Goal: Task Accomplishment & Management: Use online tool/utility

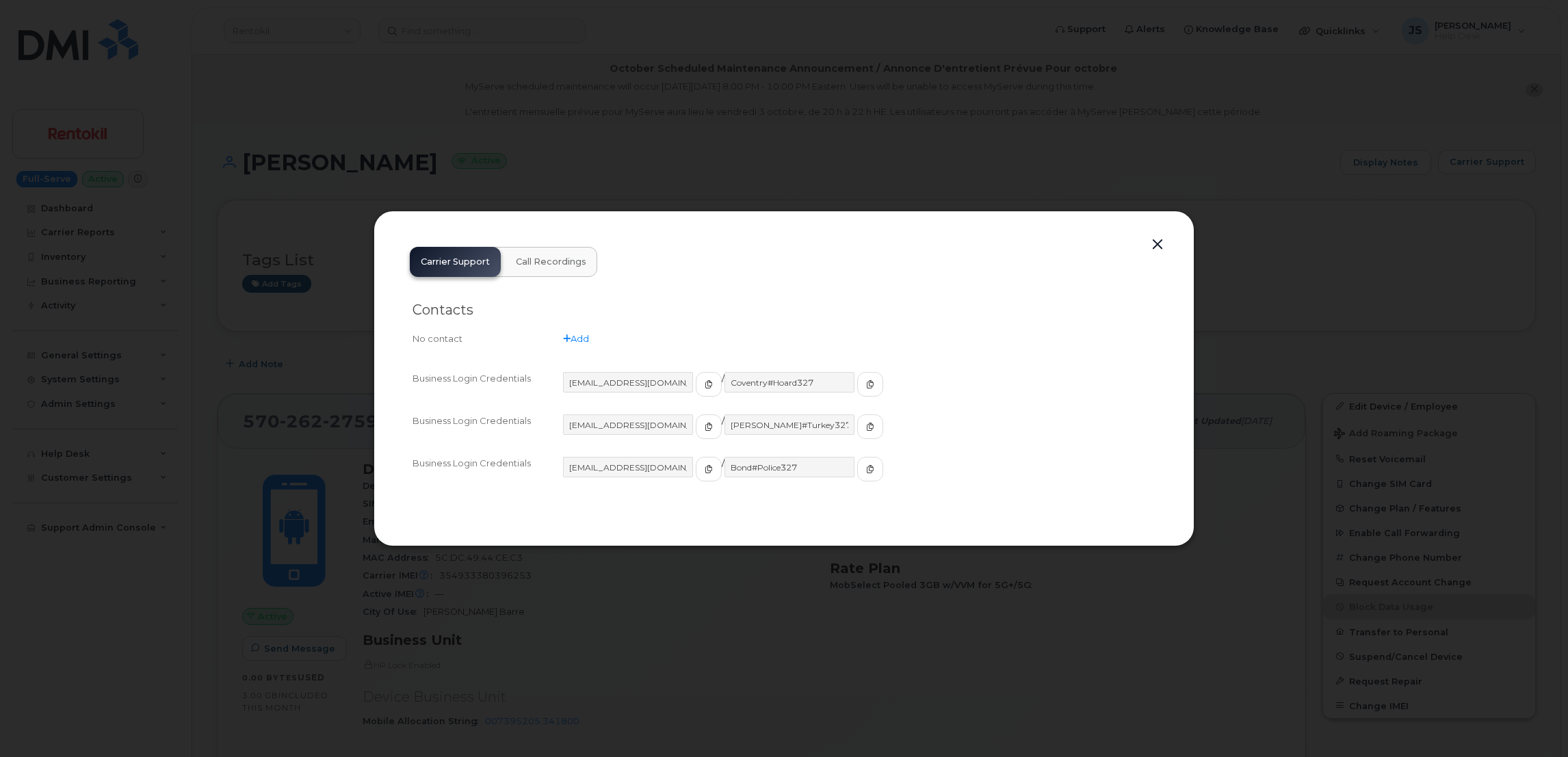
click at [581, 150] on div at bounding box center [784, 378] width 1568 height 757
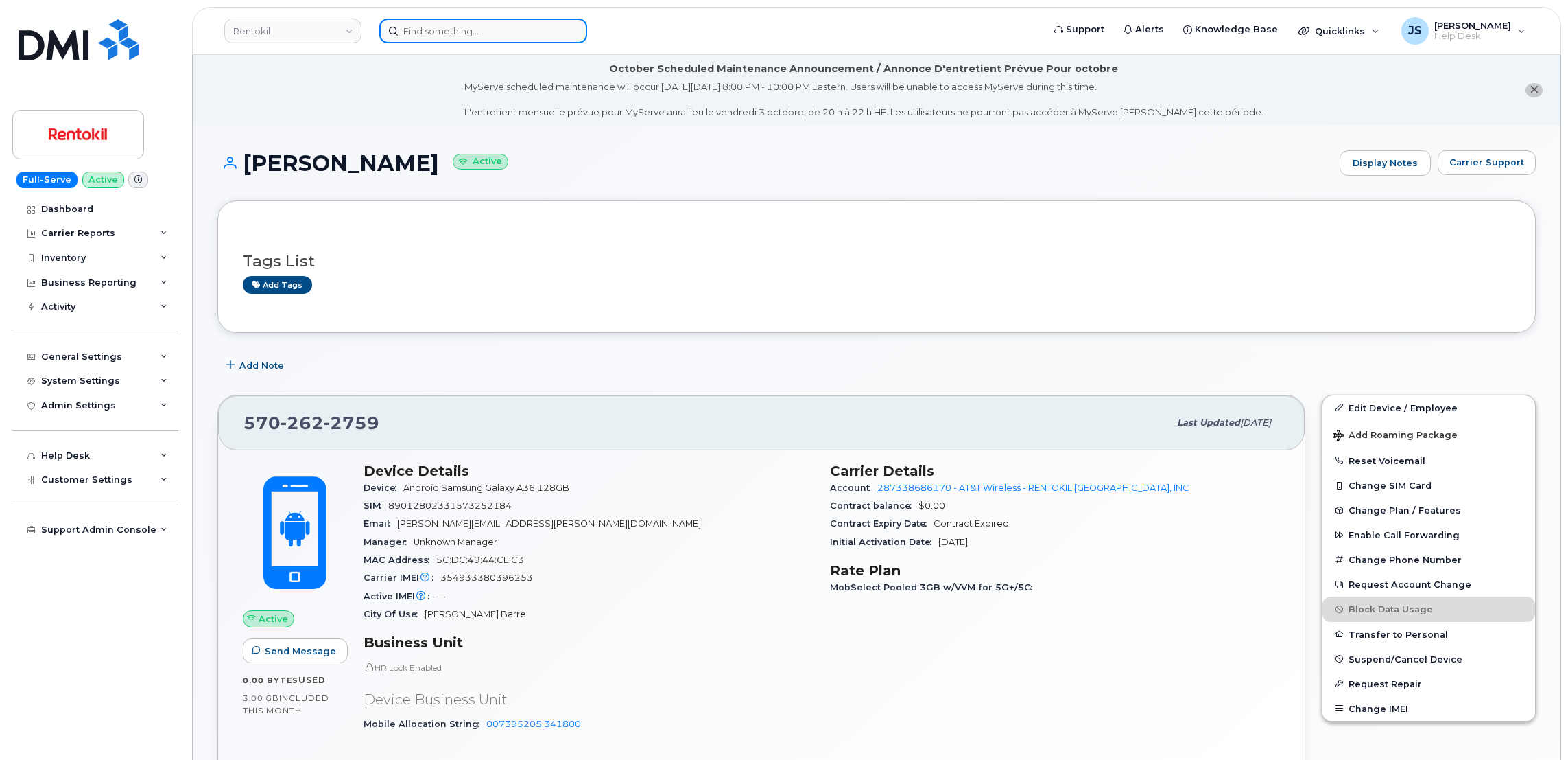
click at [481, 24] on input at bounding box center [483, 30] width 208 height 25
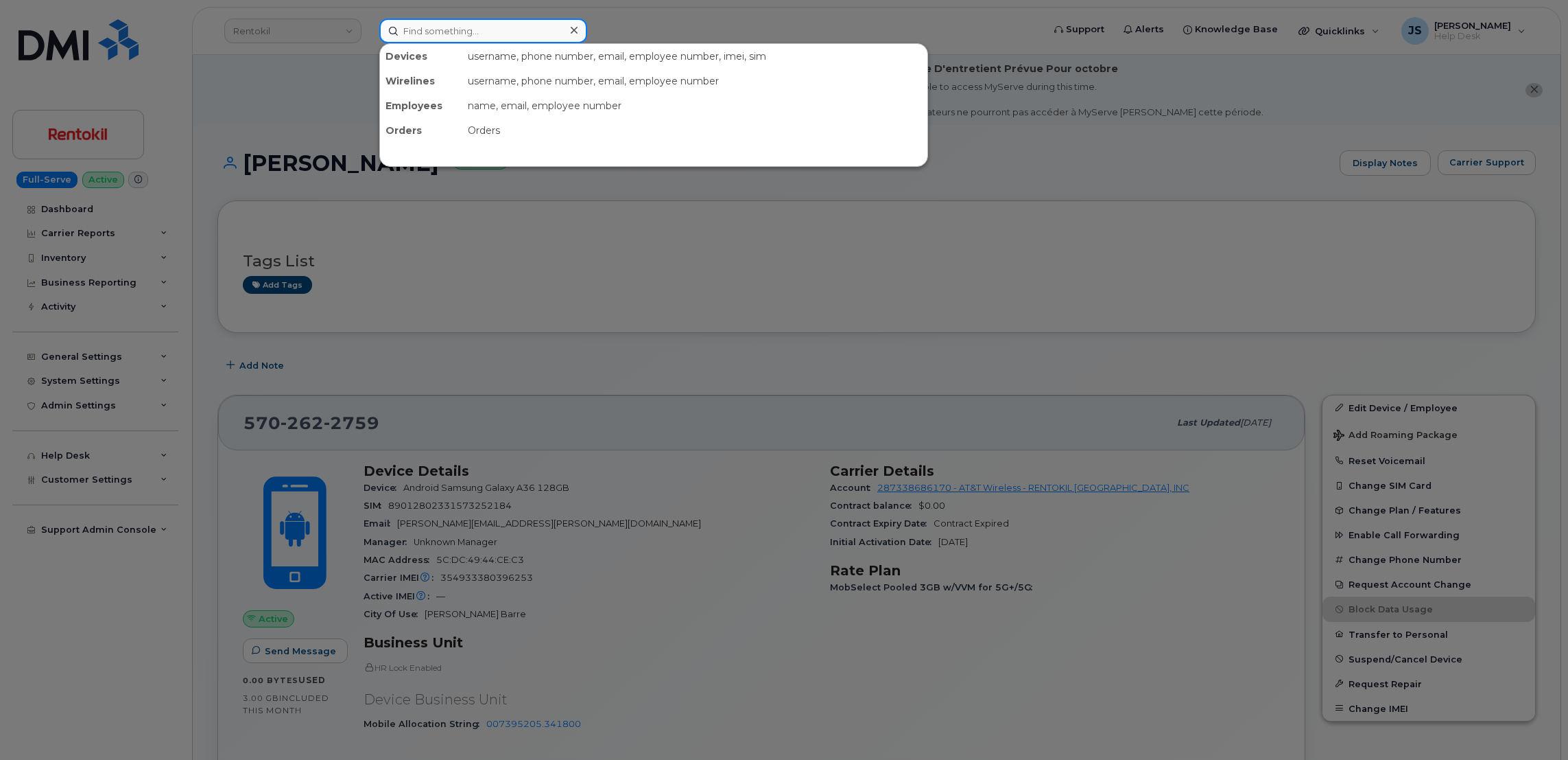
click at [481, 24] on input at bounding box center [483, 30] width 208 height 25
paste input "5407611460"
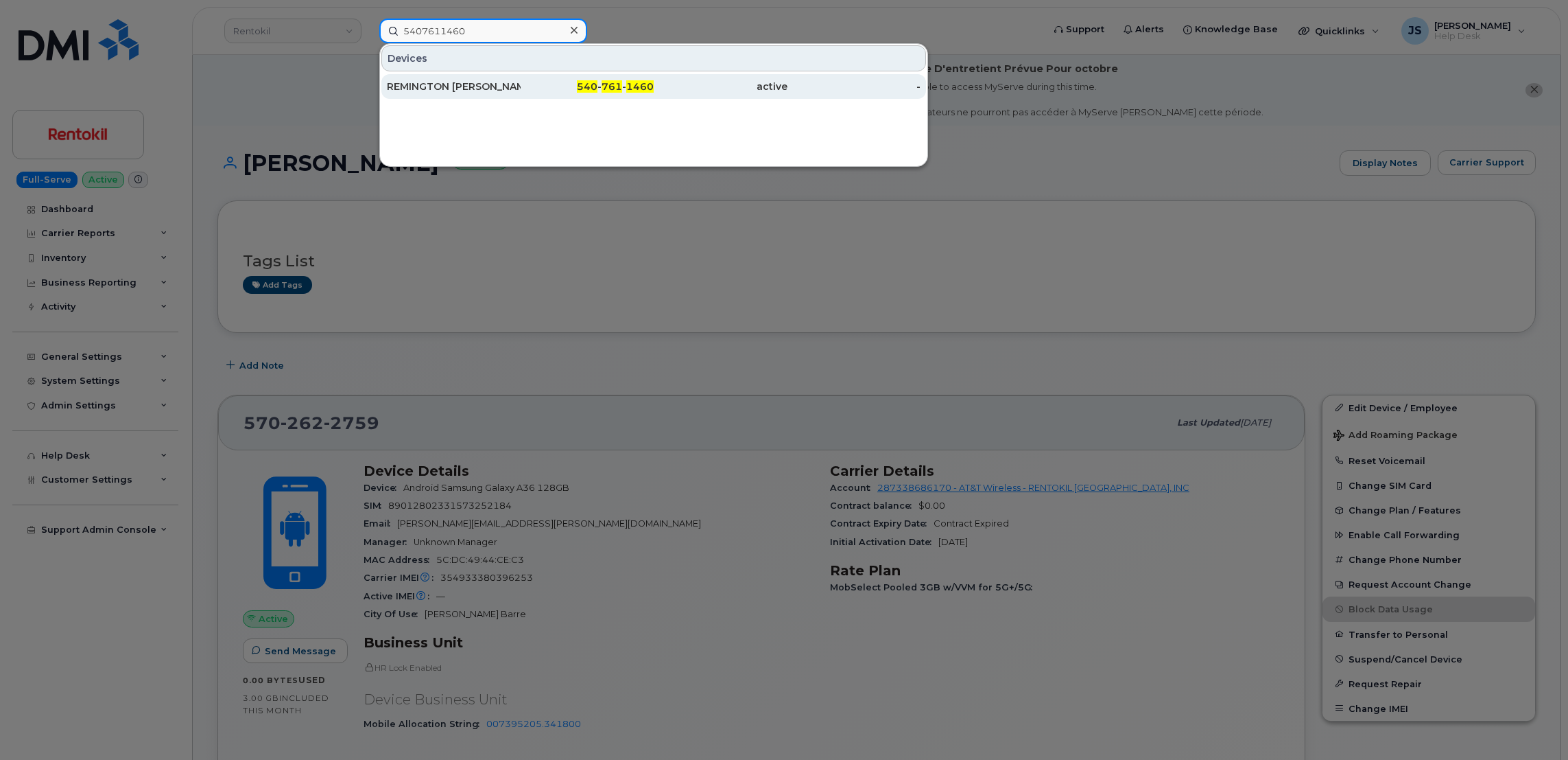
type input "5407611460"
click at [425, 91] on div "REMINGTON [PERSON_NAME]" at bounding box center [454, 86] width 134 height 13
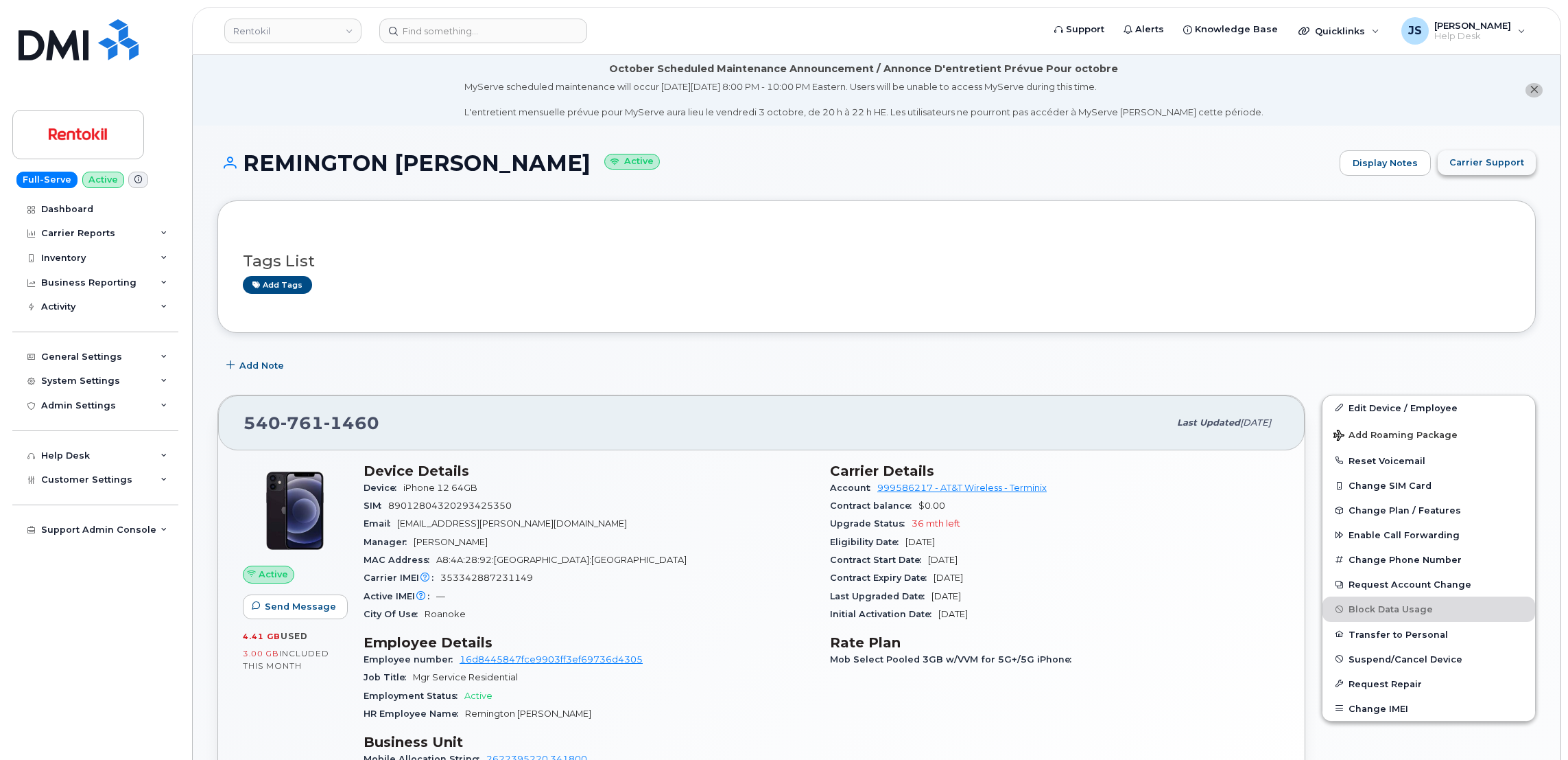
click at [1484, 164] on span "Carrier Support" at bounding box center [1487, 162] width 75 height 13
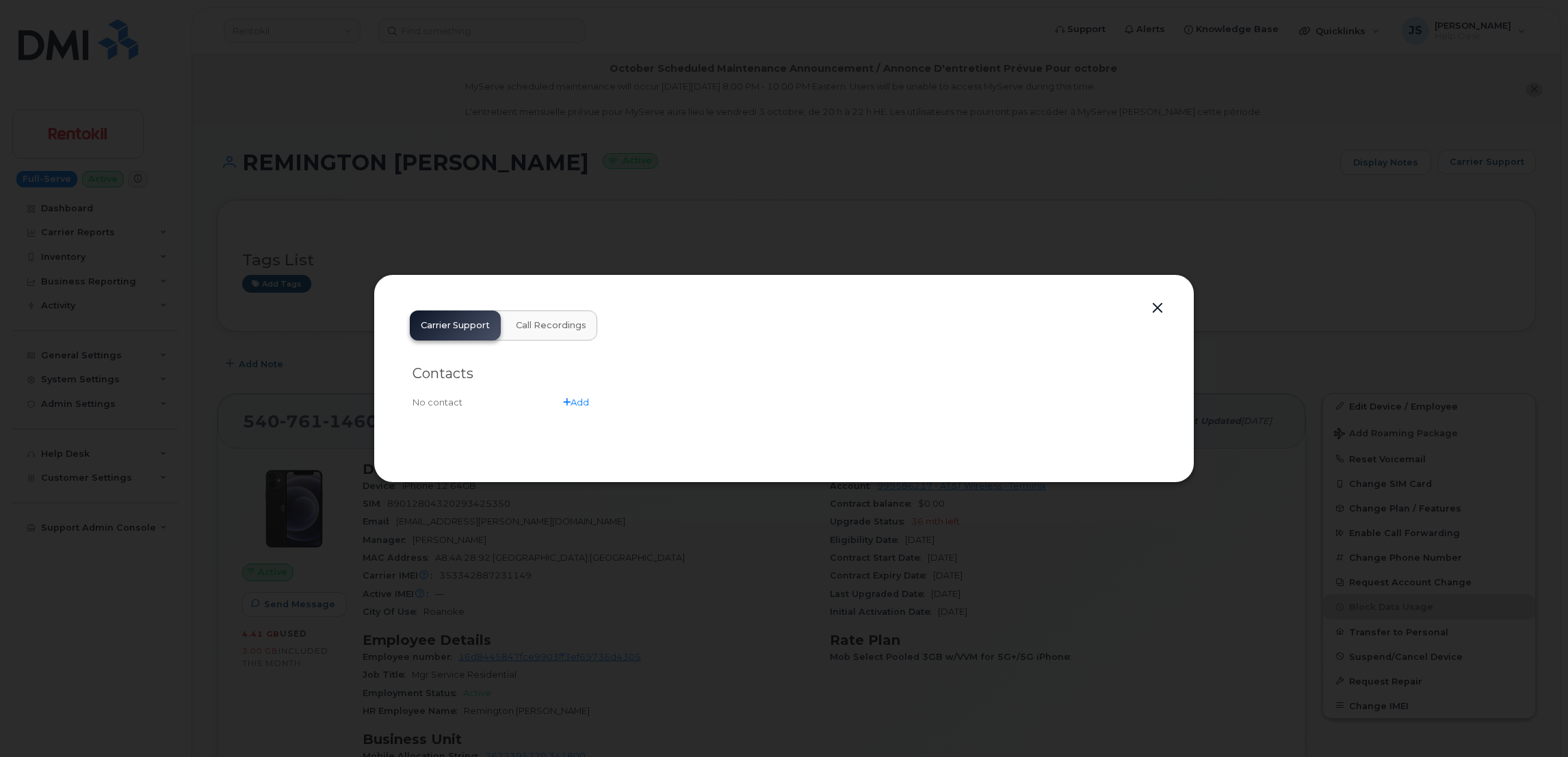
click at [1151, 303] on button "button" at bounding box center [1157, 308] width 20 height 19
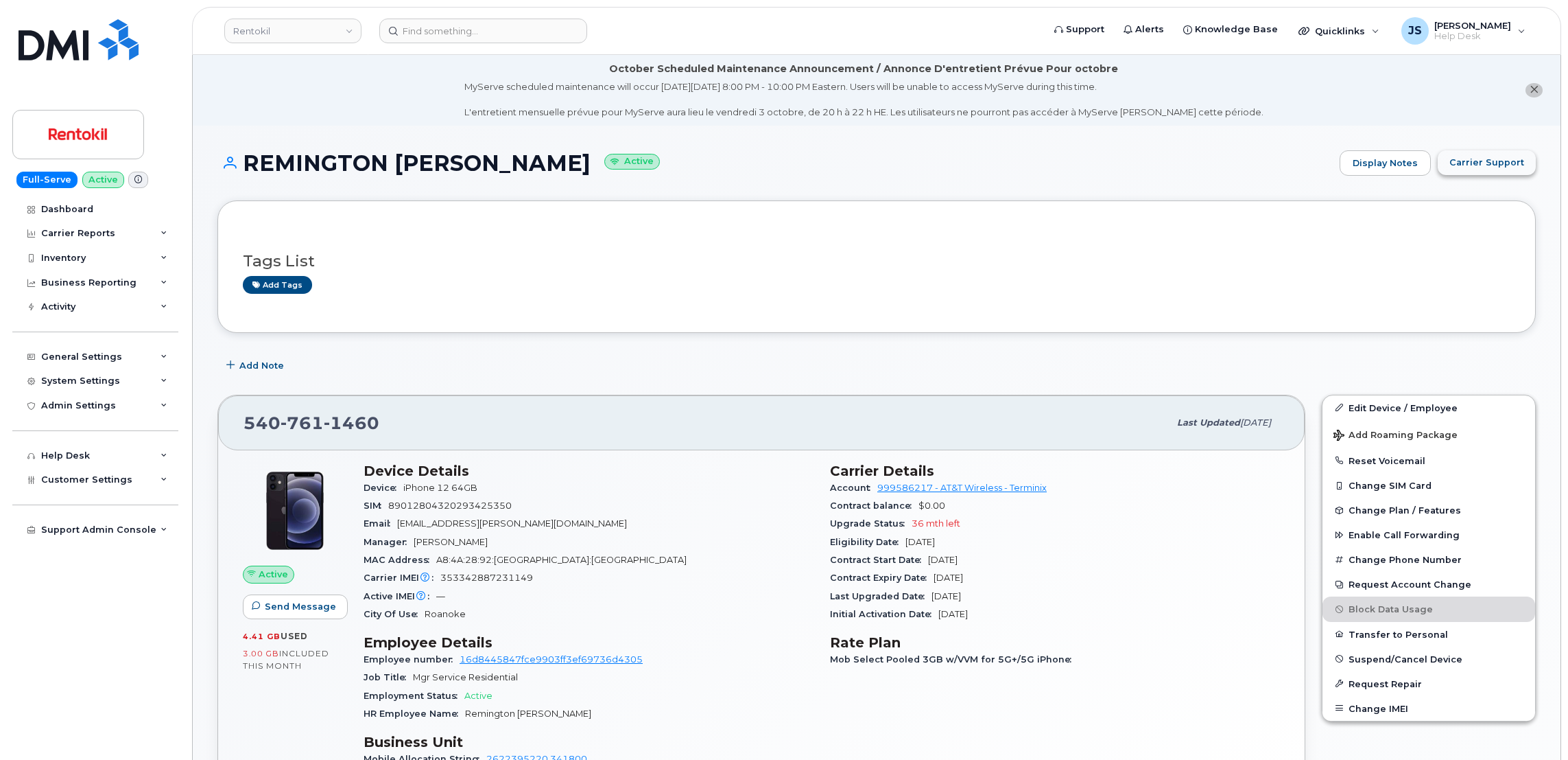
click at [1487, 169] on button "Carrier Support" at bounding box center [1487, 162] width 98 height 25
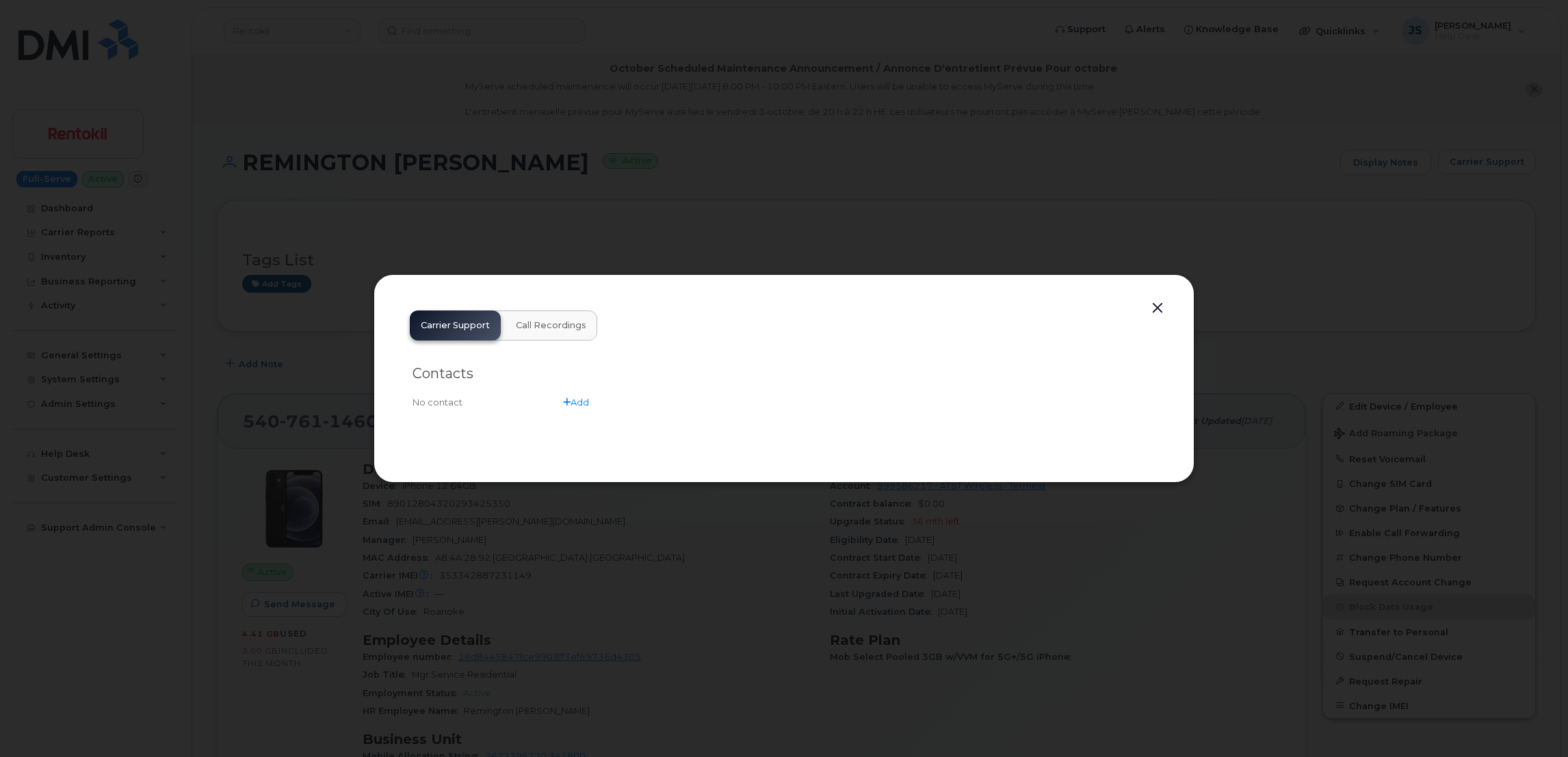
click at [1154, 306] on button "button" at bounding box center [1157, 308] width 20 height 19
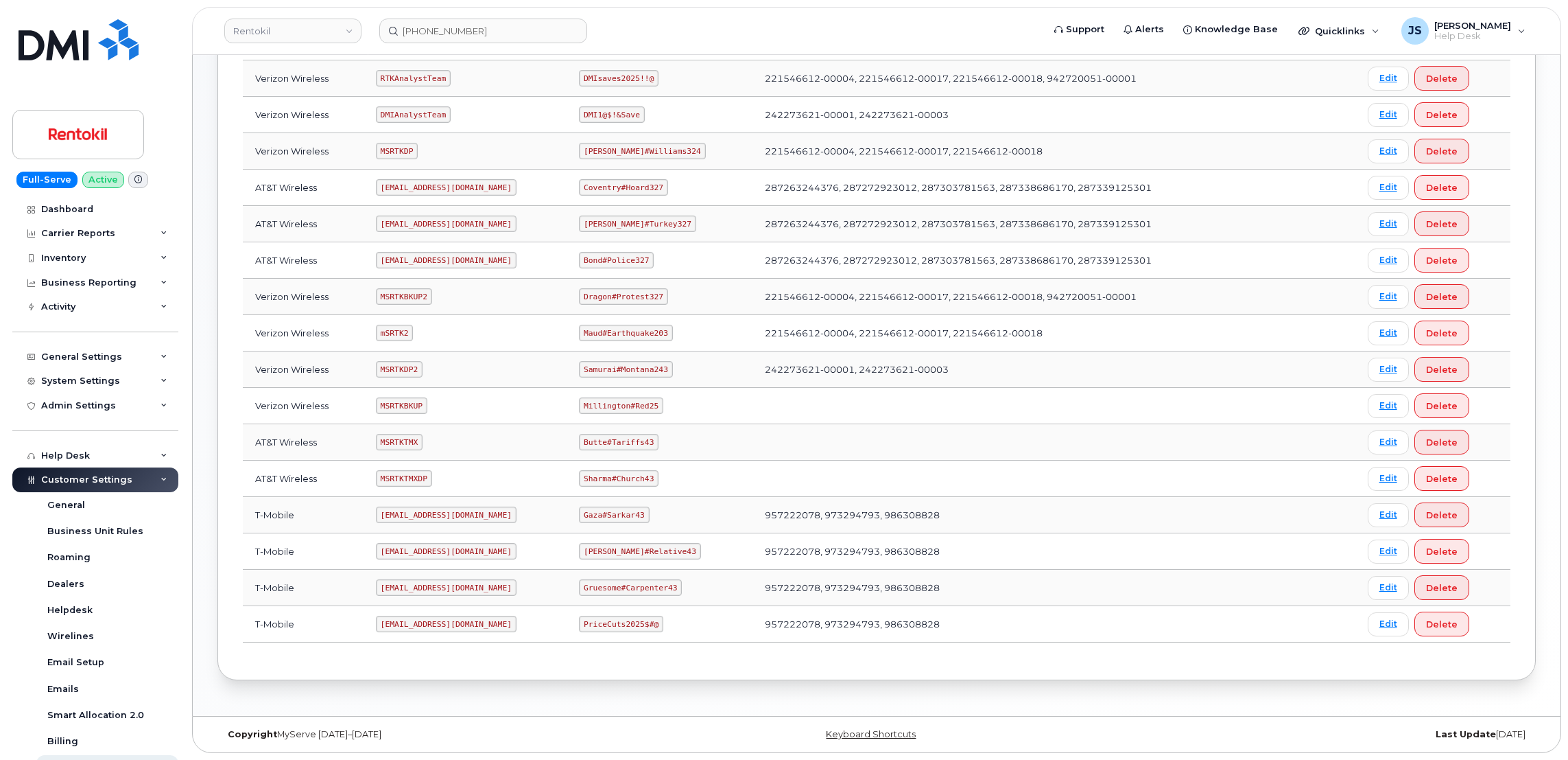
scroll to position [335, 0]
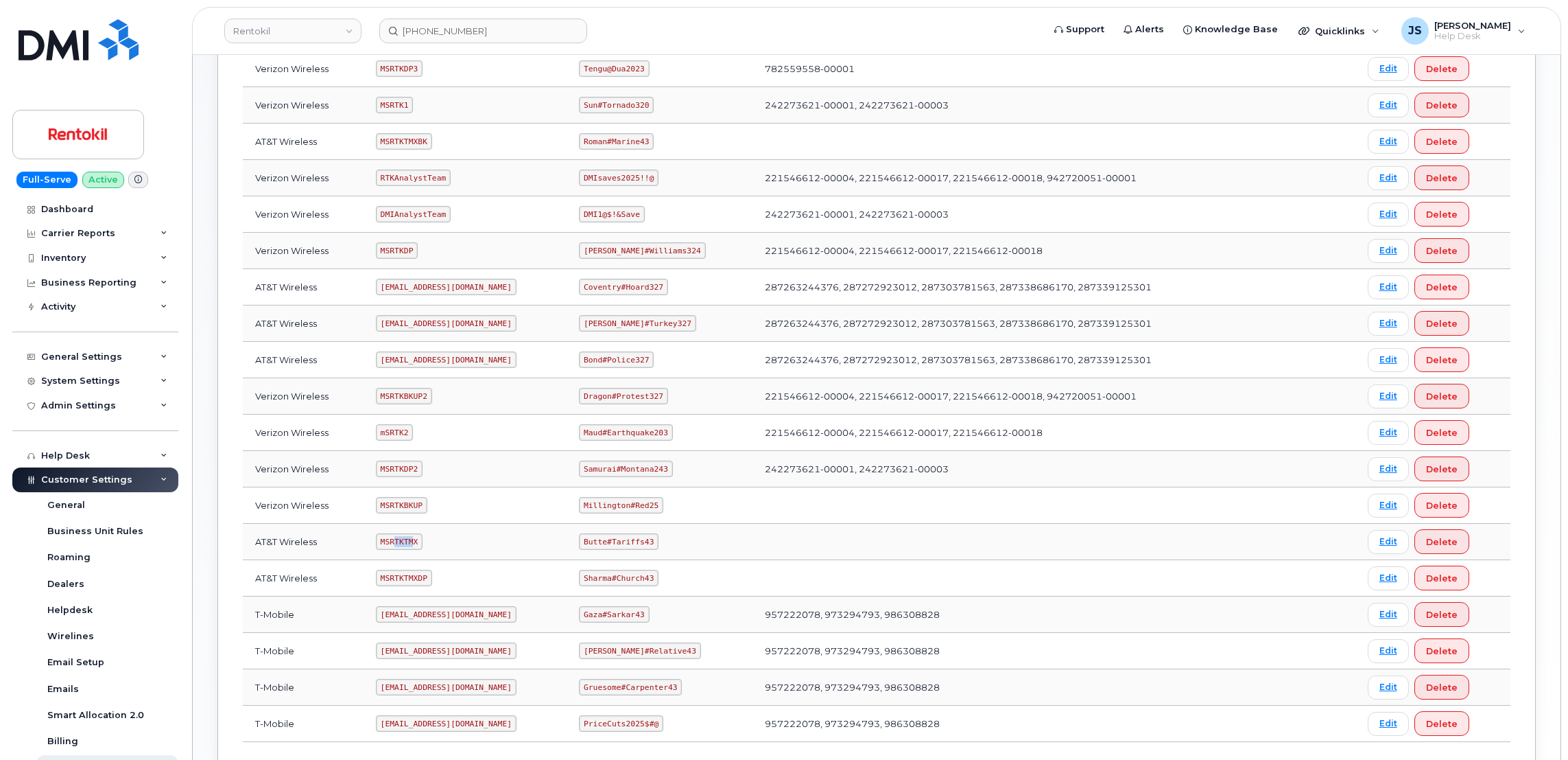
drag, startPoint x: 415, startPoint y: 546, endPoint x: 396, endPoint y: 546, distance: 19.0
click at [396, 546] on code "MSRTKTMX" at bounding box center [399, 541] width 47 height 17
drag, startPoint x: 396, startPoint y: 546, endPoint x: 409, endPoint y: 545, distance: 13.0
click at [409, 545] on code "MSRTKTMX" at bounding box center [399, 541] width 47 height 17
click at [413, 544] on code "MSRTKTMX" at bounding box center [399, 541] width 47 height 17
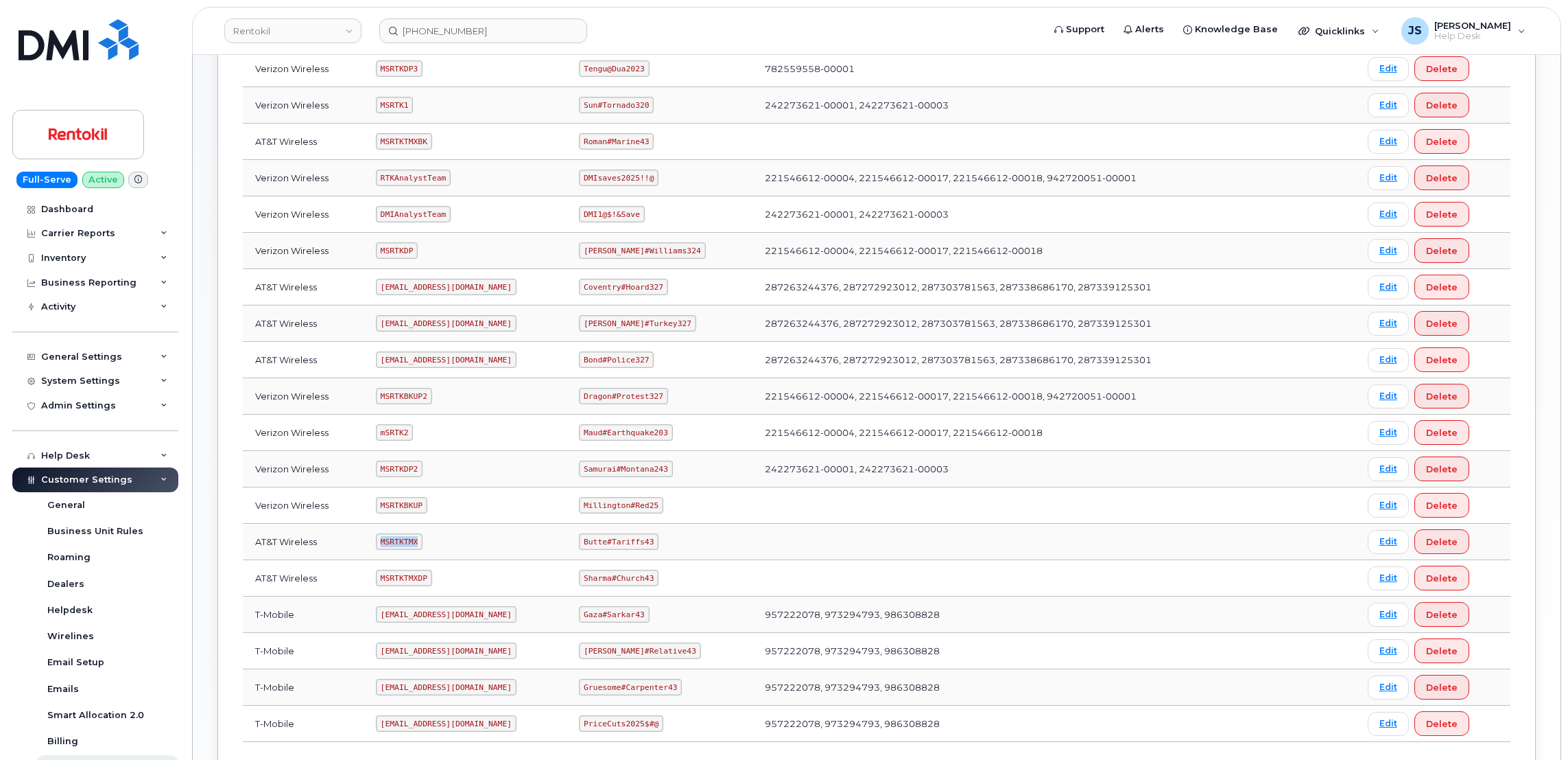
drag, startPoint x: 419, startPoint y: 544, endPoint x: 386, endPoint y: 546, distance: 33.1
click at [386, 546] on code "MSRTKTMX" at bounding box center [399, 541] width 47 height 17
copy code "MSRTKTMX"
drag, startPoint x: 655, startPoint y: 545, endPoint x: 592, endPoint y: 543, distance: 63.0
click at [592, 543] on code "Butte#Tariffs43" at bounding box center [619, 541] width 80 height 17
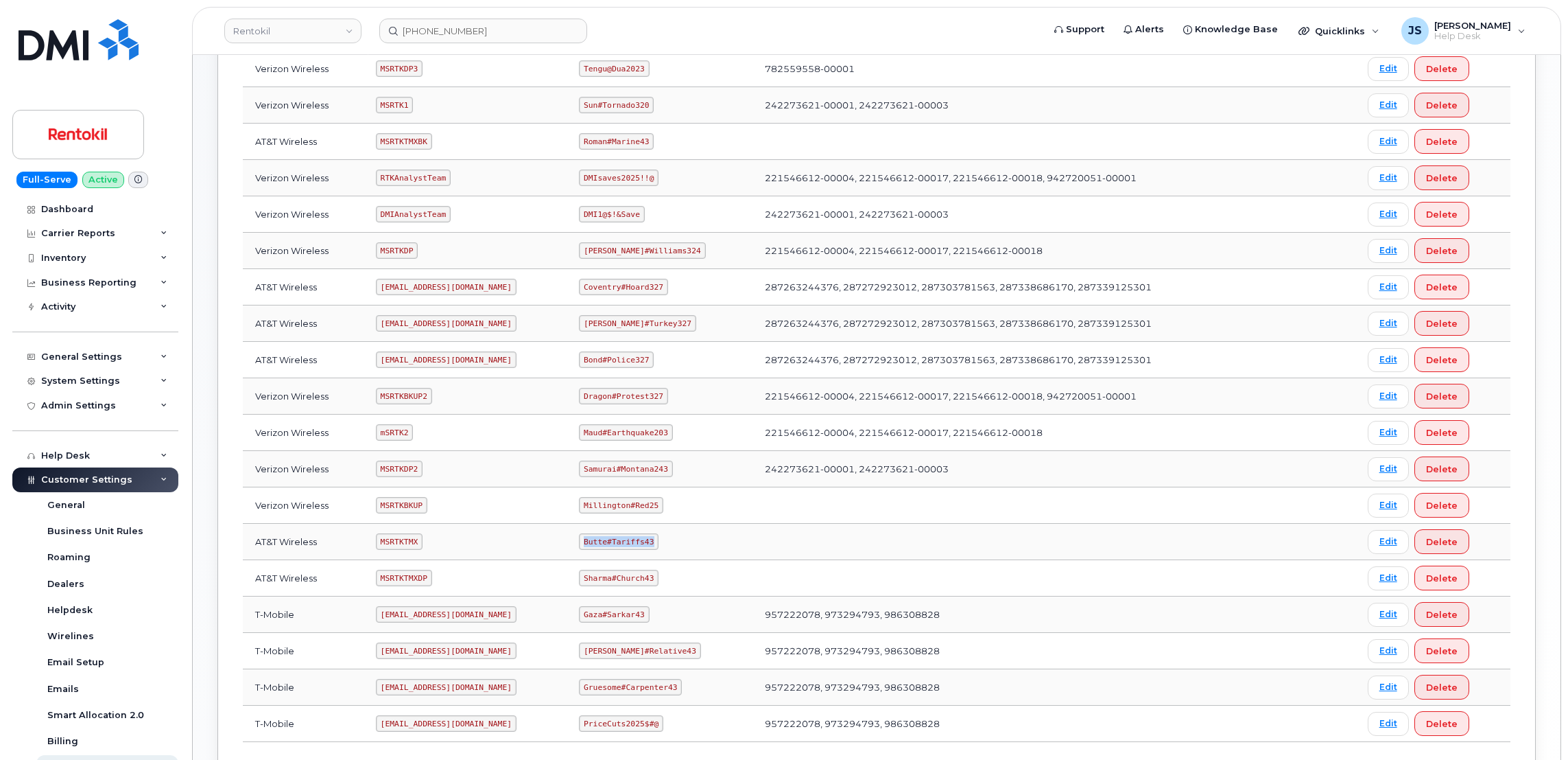
copy code "Butte#Tariffs43"
